Goal: Transaction & Acquisition: Purchase product/service

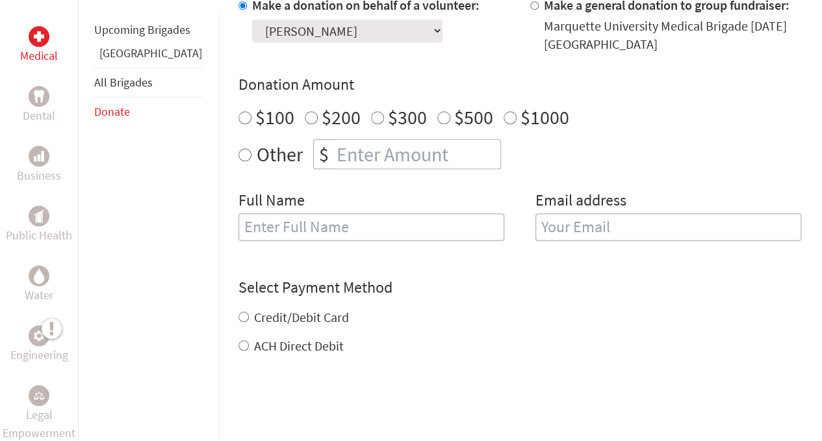
scroll to position [443, 0]
radio input "true"
click at [344, 139] on input "number" at bounding box center [417, 153] width 166 height 29
type input "700"
click at [277, 212] on input "text" at bounding box center [371, 225] width 266 height 27
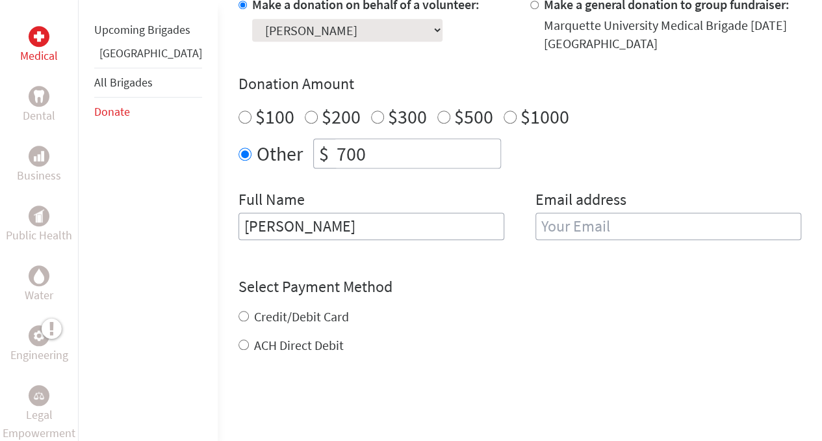
type input "Heidi Fairgrieve"
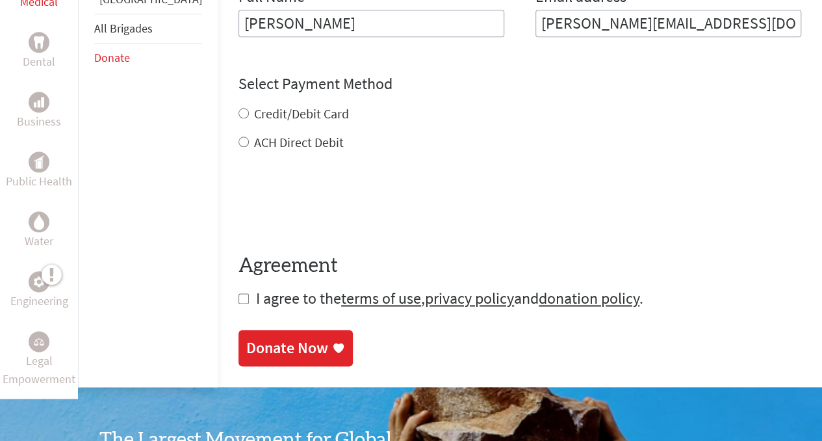
scroll to position [651, 0]
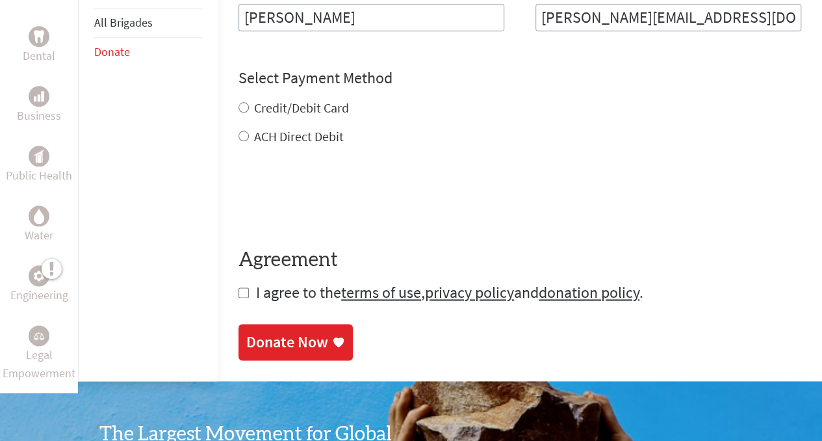
type input "heidi@heidiandthedave.com"
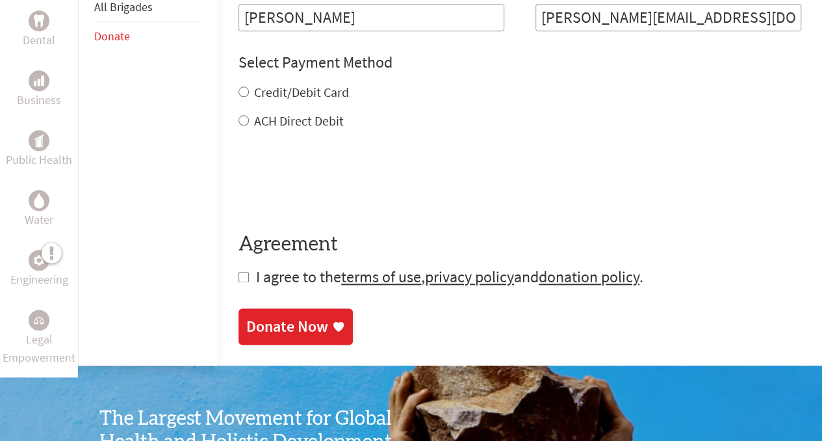
click at [238, 112] on div "ACH Direct Debit" at bounding box center [519, 121] width 563 height 18
click at [238, 115] on input "ACH Direct Debit" at bounding box center [243, 120] width 10 height 10
radio input "true"
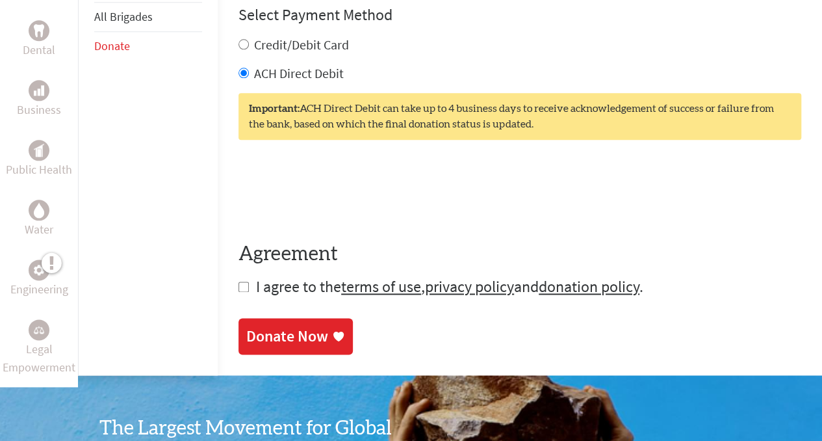
scroll to position [699, 0]
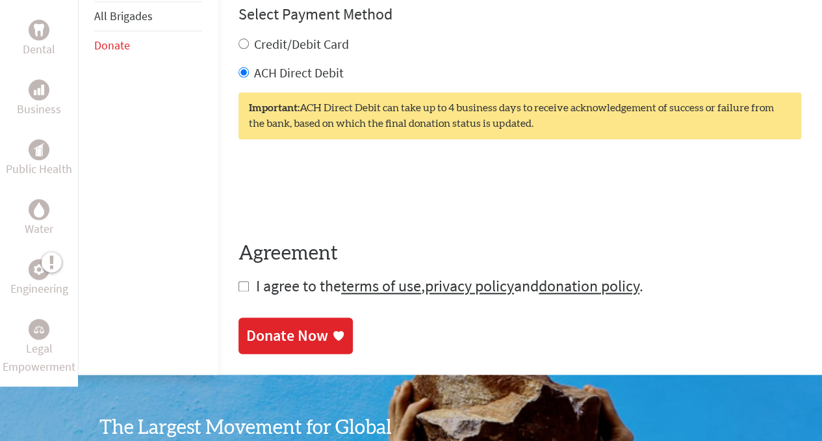
click at [238, 281] on input "checkbox" at bounding box center [243, 286] width 10 height 10
checkbox input "true"
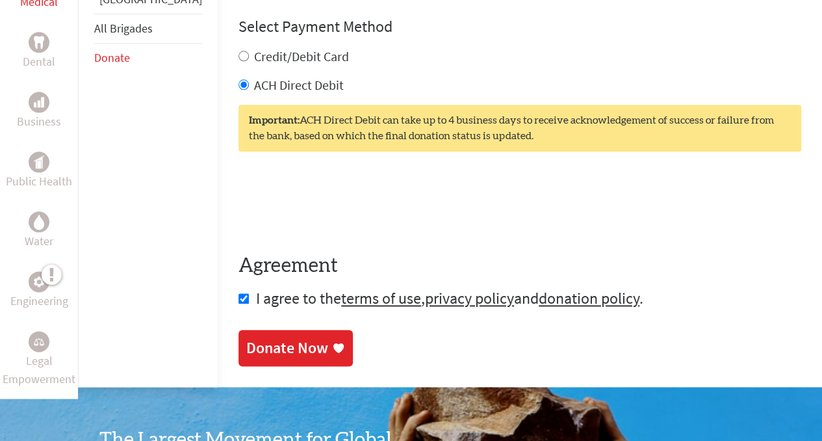
scroll to position [686, 0]
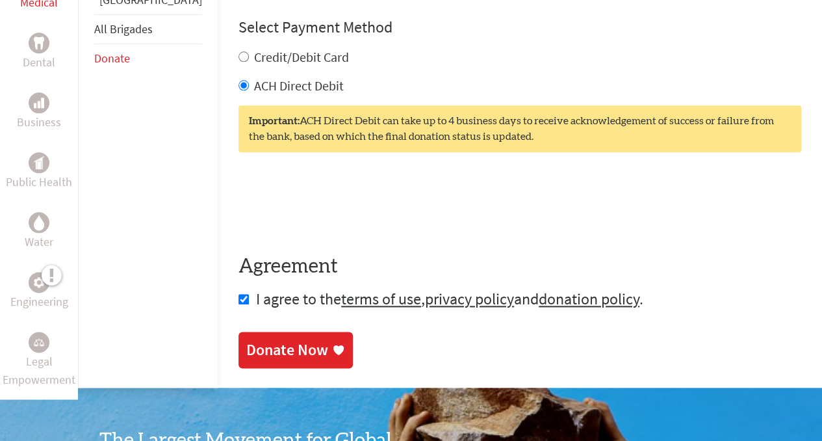
click at [285, 339] on div "Donate Now" at bounding box center [295, 349] width 99 height 21
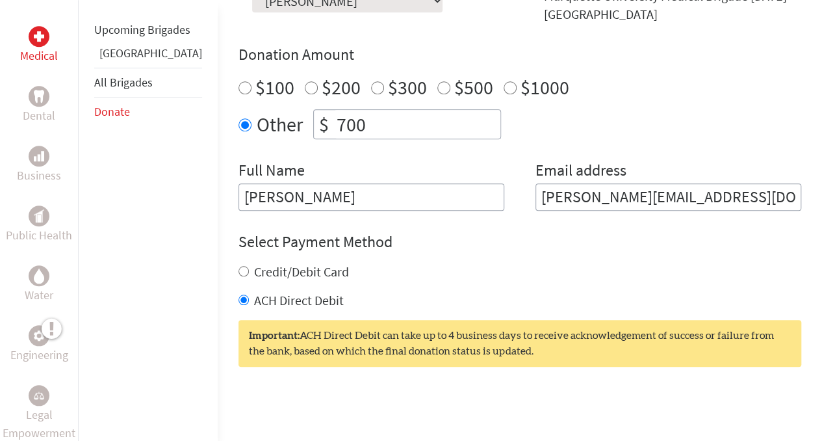
scroll to position [473, 0]
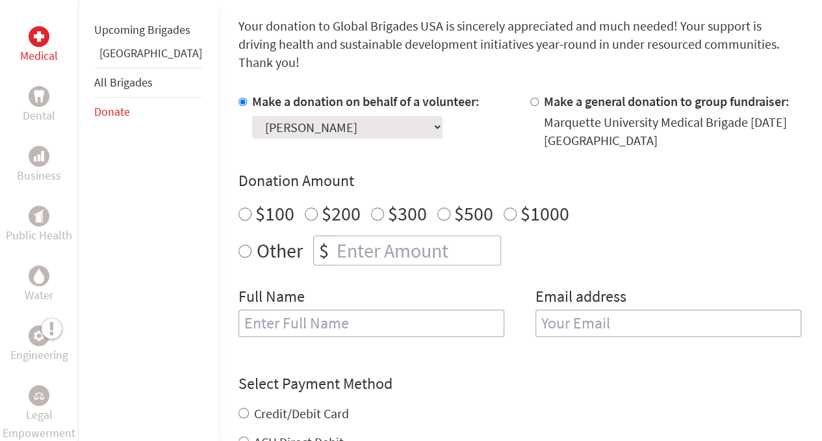
scroll to position [346, 0]
radio input "true"
click at [383, 236] on input "number" at bounding box center [417, 249] width 166 height 29
type input "700"
click at [337, 314] on input "text" at bounding box center [371, 322] width 266 height 27
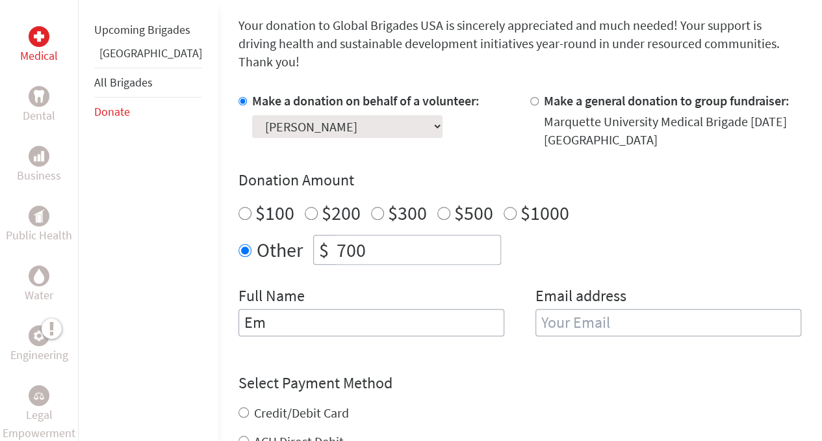
type input "E"
type input "Heidi Fairgrieve"
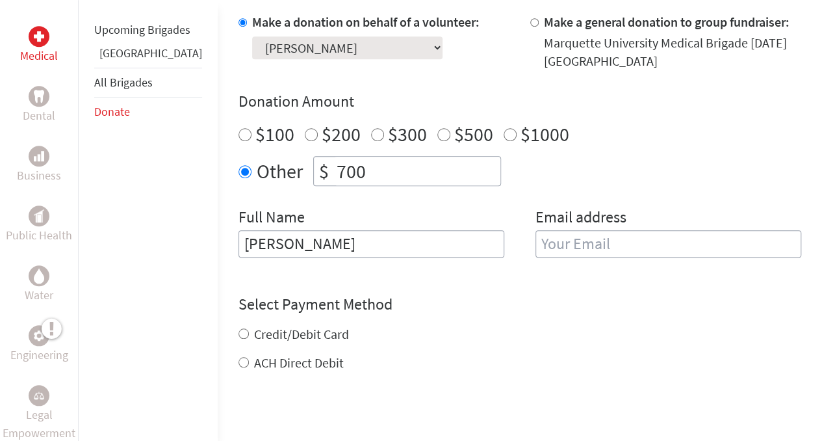
click at [264, 326] on label "Credit/Debit Card" at bounding box center [301, 334] width 95 height 16
click at [249, 328] on input "Credit/Debit Card" at bounding box center [243, 333] width 10 height 10
radio input "true"
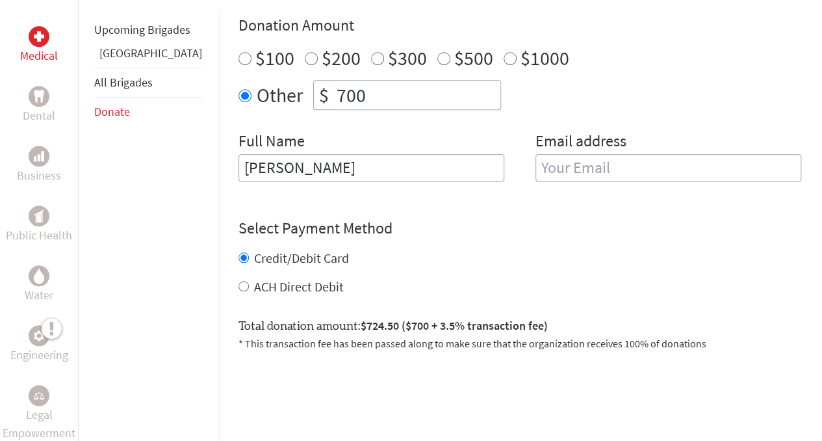
scroll to position [500, 0]
click at [254, 279] on label "ACH Direct Debit" at bounding box center [299, 287] width 90 height 16
click at [238, 281] on input "ACH Direct Debit" at bounding box center [243, 286] width 10 height 10
radio input "true"
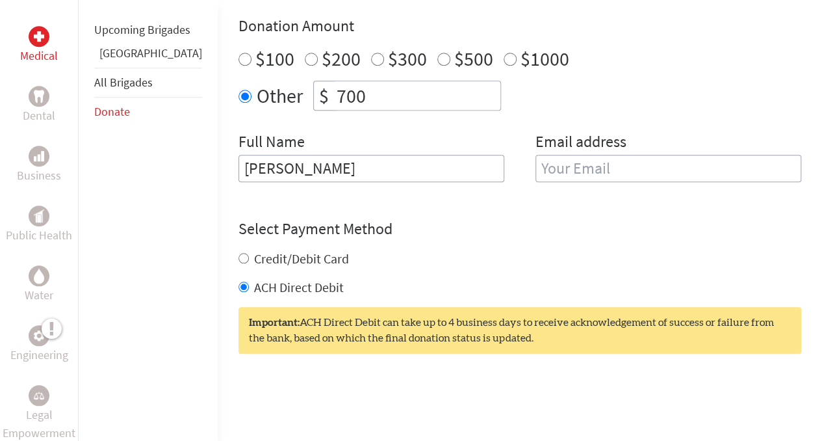
click at [541, 155] on input "email" at bounding box center [668, 168] width 266 height 27
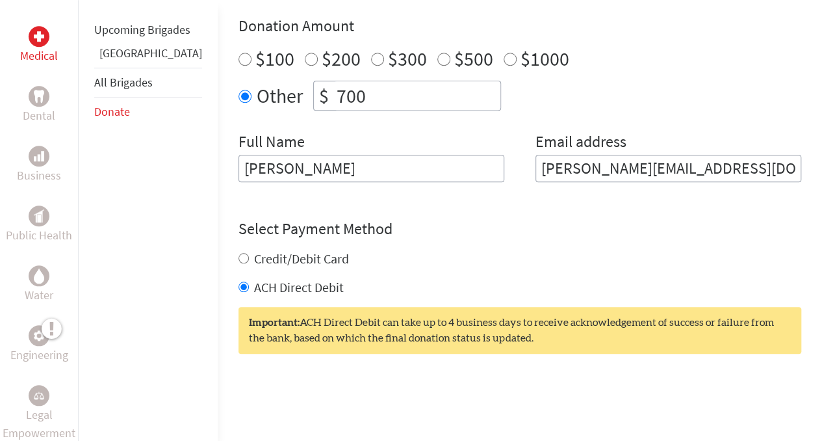
type input "heidi@heidiandthedave.com"
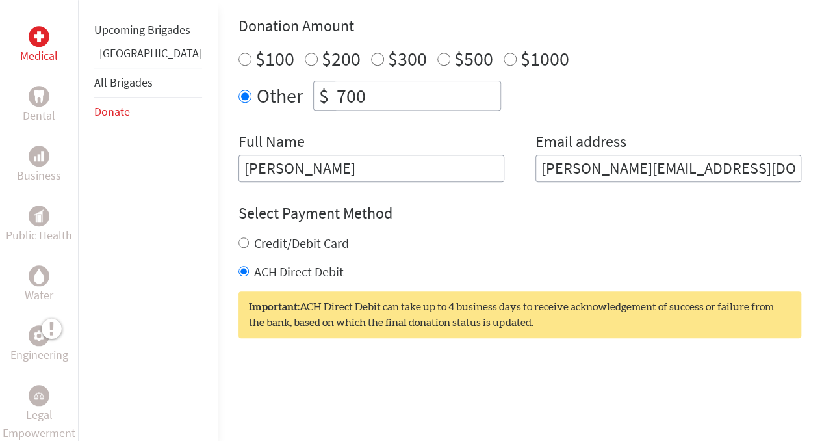
click at [515, 211] on div "Select Payment Method NOTE: American Express is not accepted. Please proceed no…" at bounding box center [519, 242] width 563 height 78
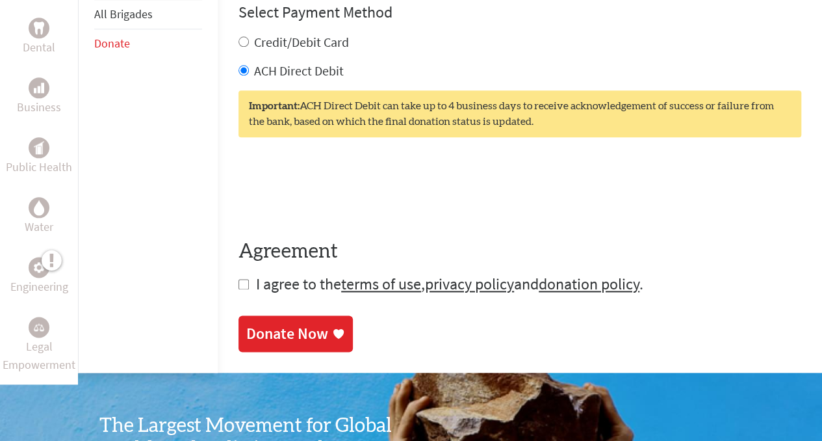
scroll to position [703, 0]
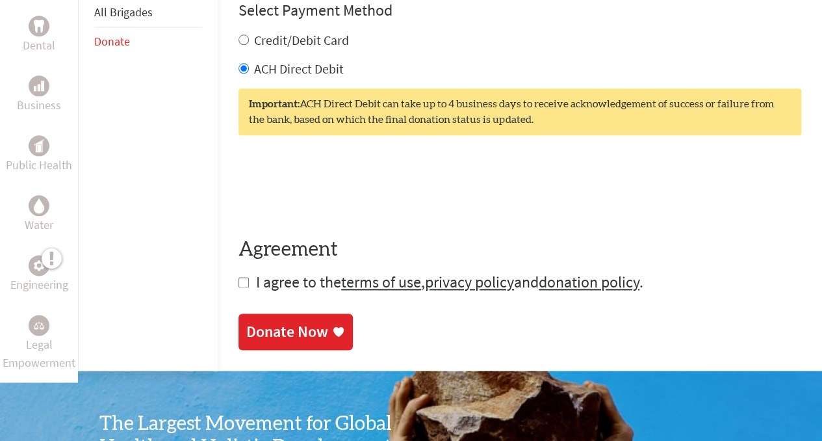
click at [238, 263] on form "Make a donation on behalf of a volunteer: Select a volunteer... [PERSON_NAME] […" at bounding box center [519, 14] width 563 height 558
click at [238, 277] on input "checkbox" at bounding box center [243, 282] width 10 height 10
checkbox input "true"
click at [246, 322] on div "Donate Now" at bounding box center [287, 332] width 82 height 21
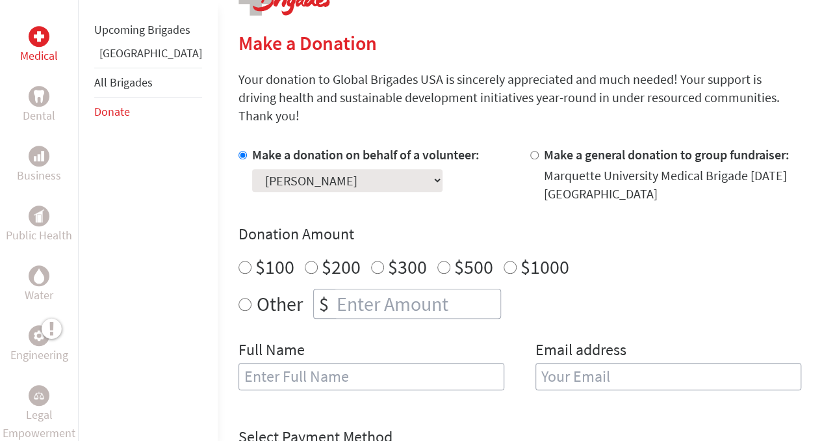
scroll to position [293, 0]
radio input "true"
click at [334, 289] on input "number" at bounding box center [417, 303] width 166 height 29
type input "692"
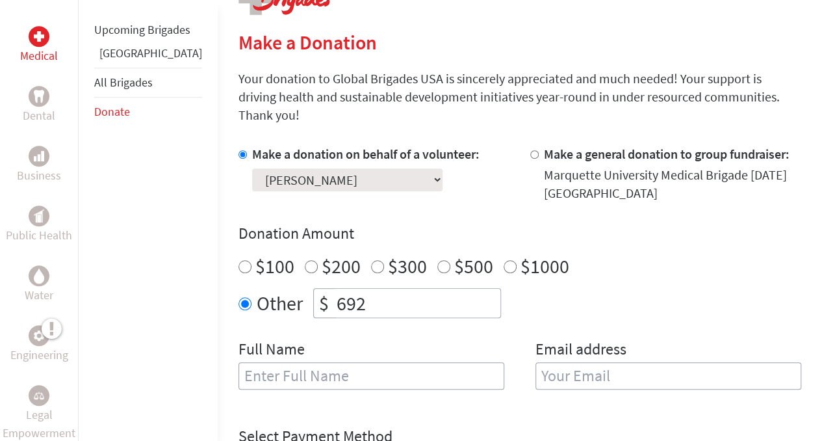
click at [276, 342] on div "Full Name" at bounding box center [371, 372] width 266 height 66
click at [274, 363] on input "text" at bounding box center [371, 375] width 266 height 27
type input "[PERSON_NAME]"
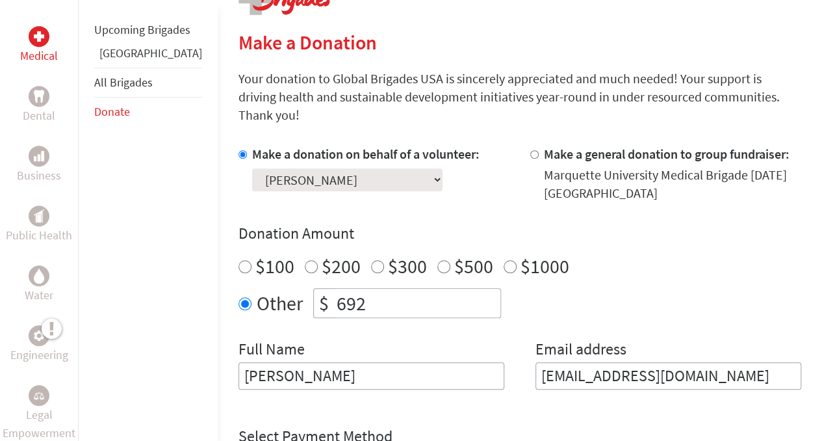
type input "[EMAIL_ADDRESS][DOMAIN_NAME]"
drag, startPoint x: 340, startPoint y: 293, endPoint x: 78, endPoint y: 301, distance: 262.6
click at [78, 301] on div "Medical Dental Business Public Health Water Engineering Legal Empowerment Upcom…" at bounding box center [411, 336] width 822 height 774
type input "700"
click at [576, 288] on div "Other $ 700" at bounding box center [519, 303] width 563 height 30
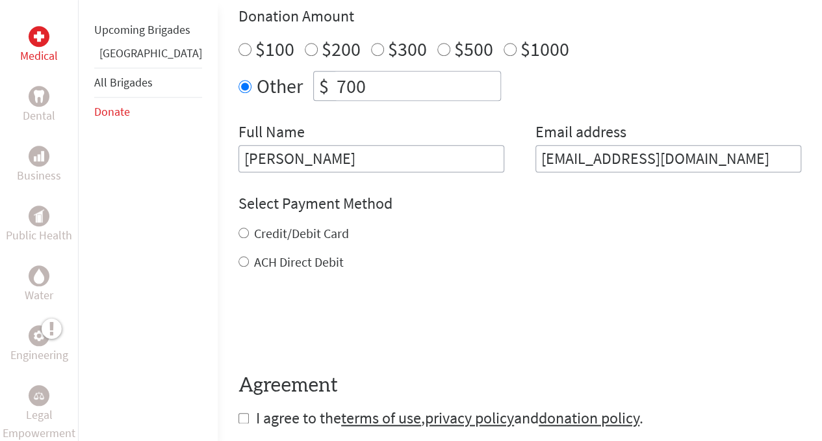
scroll to position [561, 0]
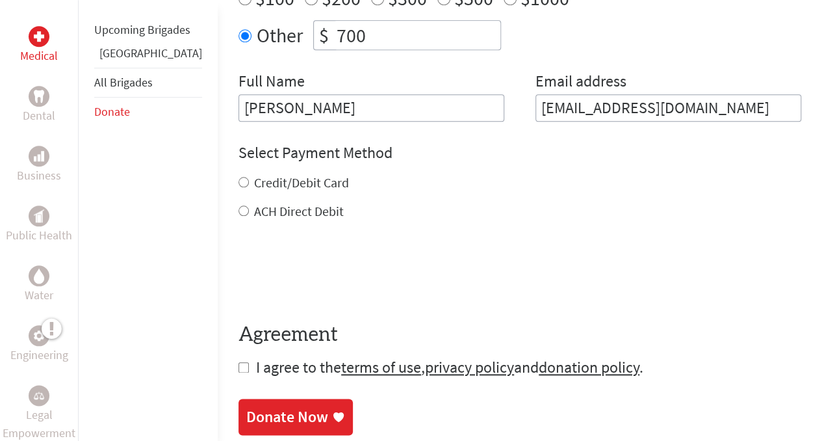
click at [254, 203] on label "ACH Direct Debit" at bounding box center [299, 211] width 90 height 16
click at [241, 205] on input "ACH Direct Debit" at bounding box center [243, 210] width 10 height 10
radio input "true"
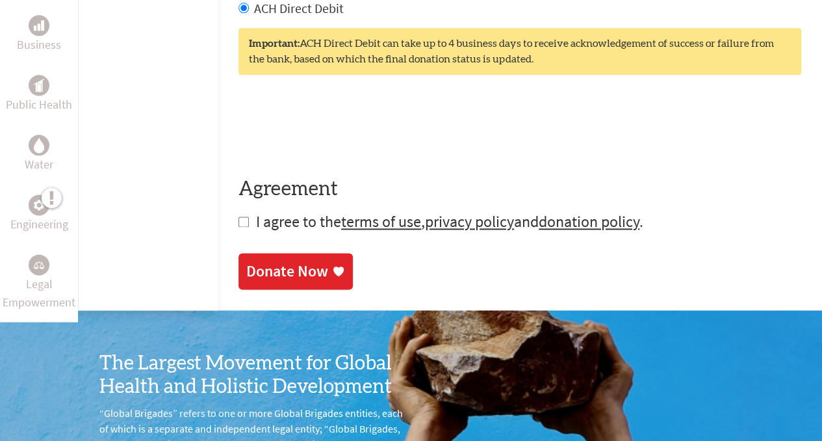
scroll to position [765, 0]
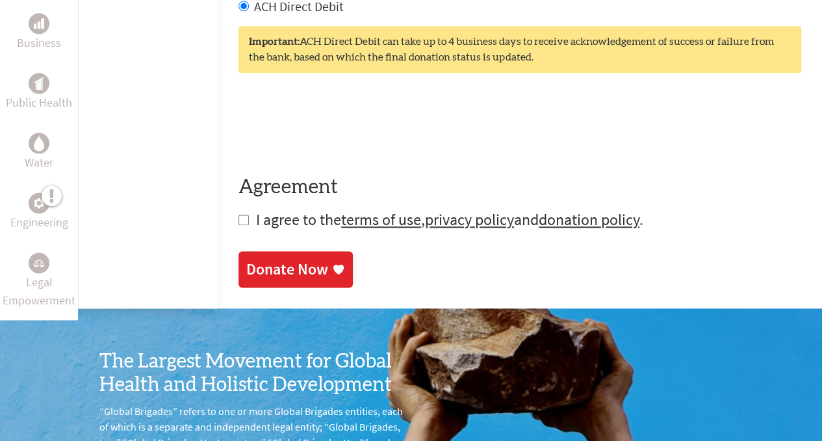
click at [238, 214] on input "checkbox" at bounding box center [243, 219] width 10 height 10
checkbox input "true"
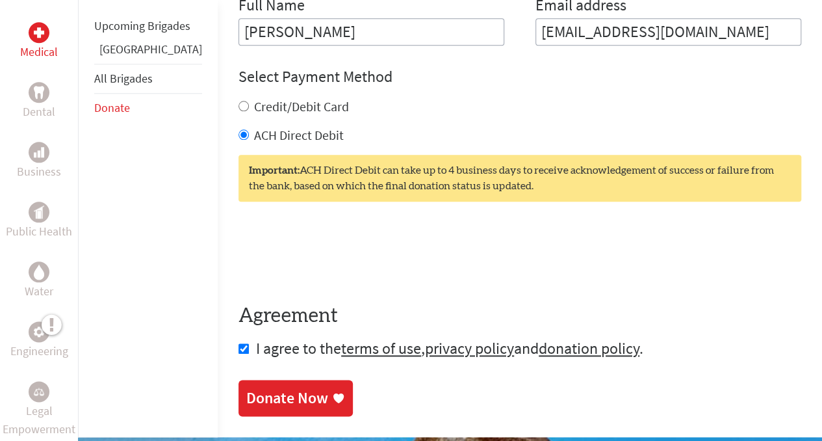
scroll to position [638, 0]
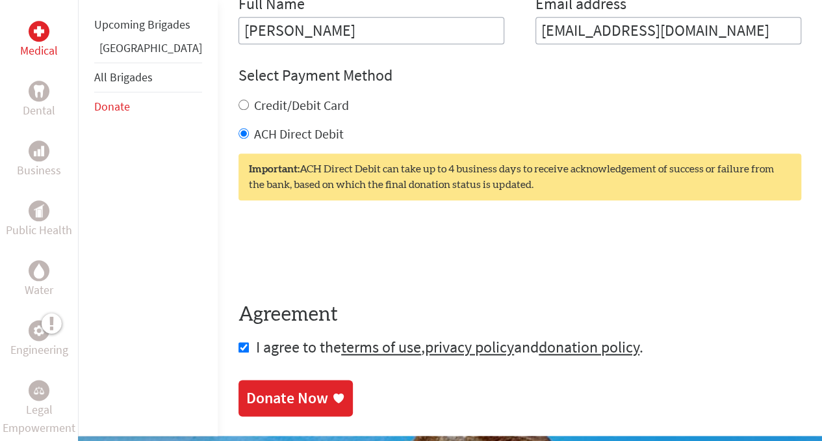
click at [264, 389] on link "Donate Now" at bounding box center [295, 397] width 114 height 36
